Goal: Task Accomplishment & Management: Manage account settings

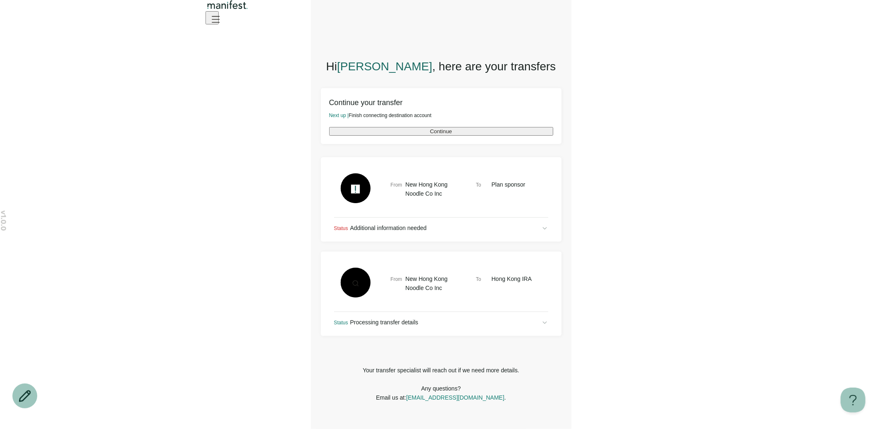
click at [523, 132] on button "Continue" at bounding box center [441, 131] width 224 height 9
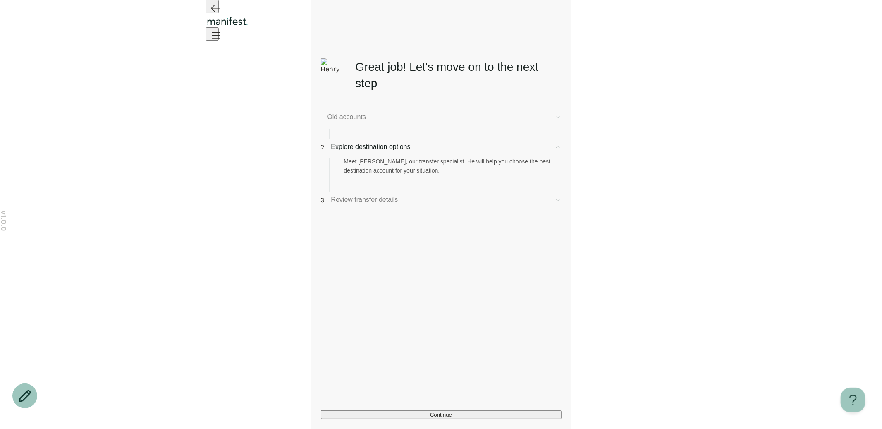
click at [366, 122] on span "Old accounts" at bounding box center [438, 117] width 220 height 10
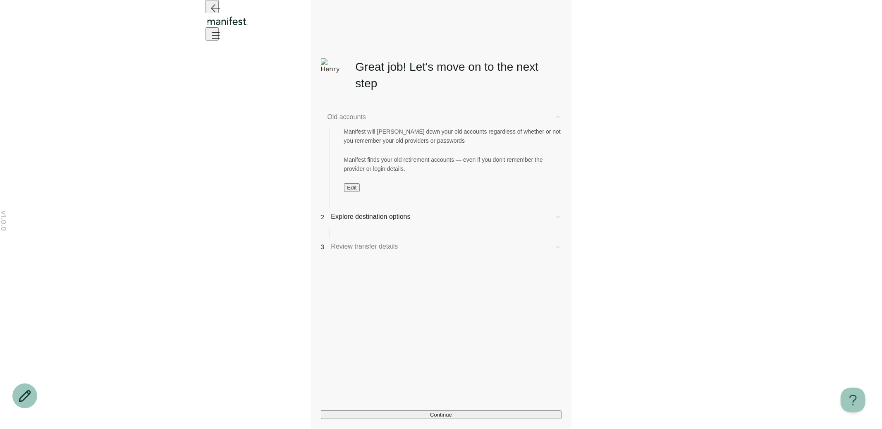
click at [356, 191] on span "Edit" at bounding box center [352, 187] width 10 height 6
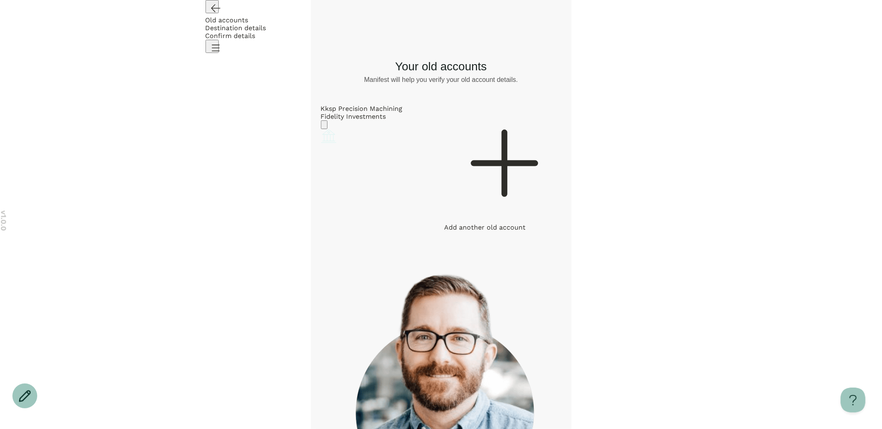
click at [212, 12] on icon "Go back" at bounding box center [215, 8] width 9 height 7
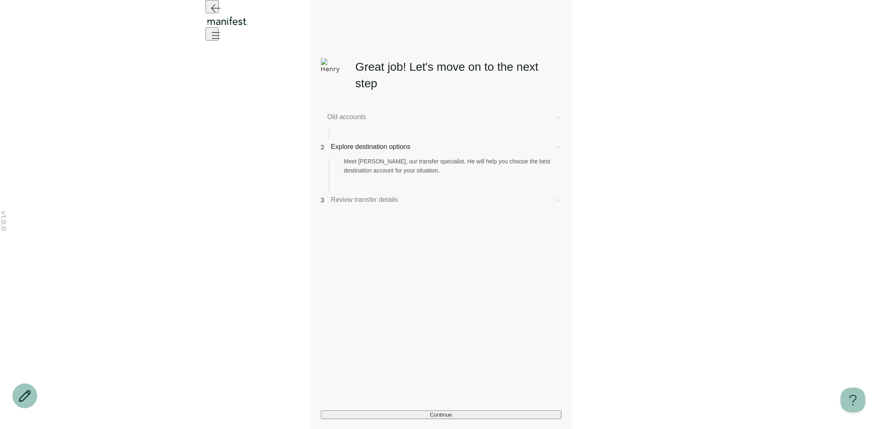
click at [393, 410] on button "Continue" at bounding box center [441, 414] width 241 height 9
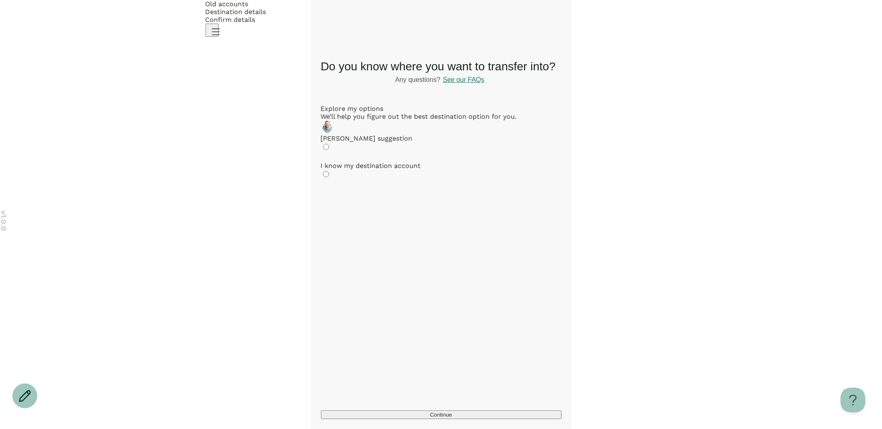
click at [415, 414] on button "Continue" at bounding box center [441, 414] width 241 height 9
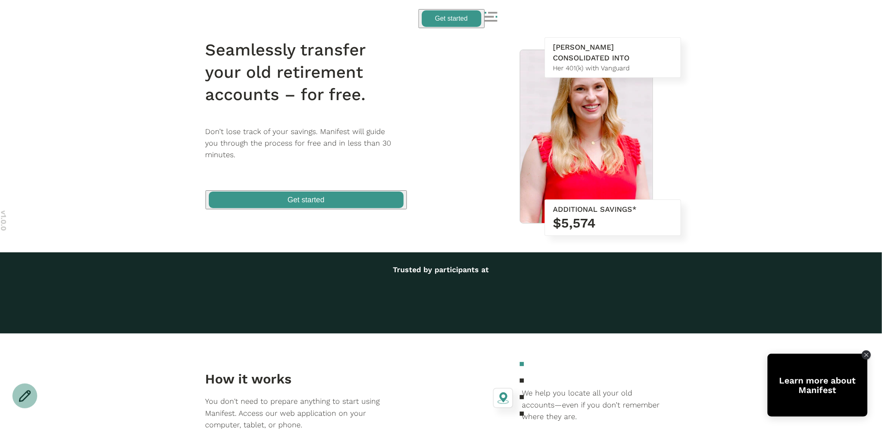
click at [497, 18] on icon at bounding box center [491, 16] width 13 height 13
